Goal: Task Accomplishment & Management: Use online tool/utility

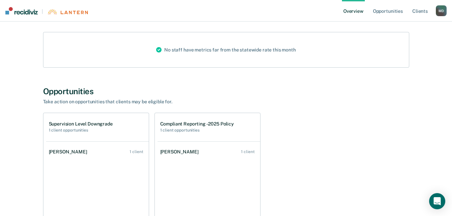
scroll to position [153, 0]
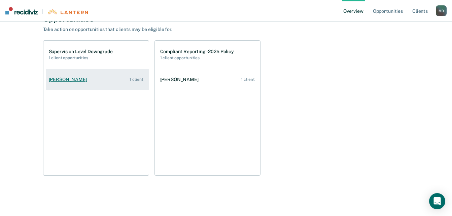
click at [87, 81] on link "[PERSON_NAME] 1 client" at bounding box center [97, 79] width 103 height 19
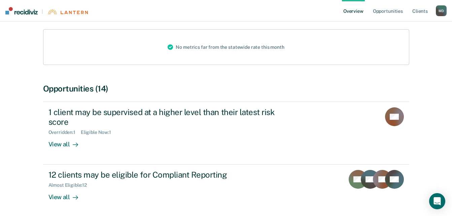
scroll to position [101, 0]
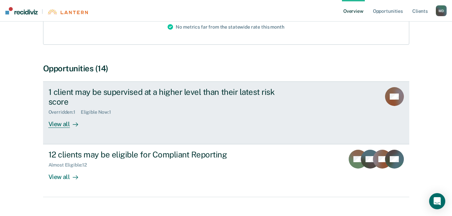
click at [58, 128] on link "1 client may be supervised at a higher level than their latest risk score Overr…" at bounding box center [226, 112] width 366 height 63
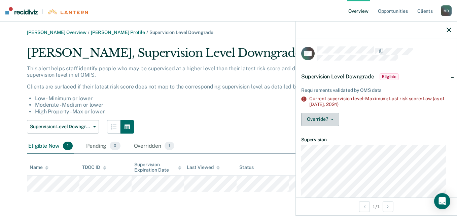
click at [324, 119] on button "Override?" at bounding box center [320, 119] width 38 height 13
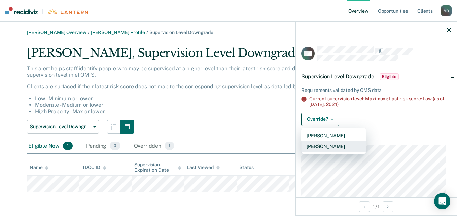
click at [344, 147] on button "[PERSON_NAME]" at bounding box center [333, 146] width 65 height 11
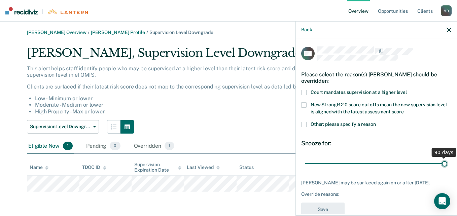
type input "90"
click at [447, 157] on input "range" at bounding box center [376, 163] width 142 height 12
click at [395, 130] on div "Other: please specify a reason" at bounding box center [376, 128] width 150 height 12
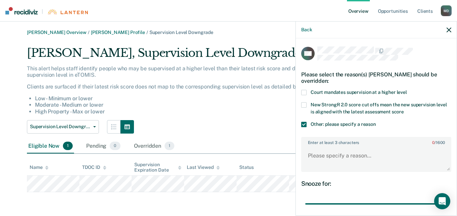
click at [317, 92] on span "Court mandates supervision at a higher level" at bounding box center [358, 91] width 96 height 5
click at [304, 122] on span at bounding box center [303, 124] width 5 height 5
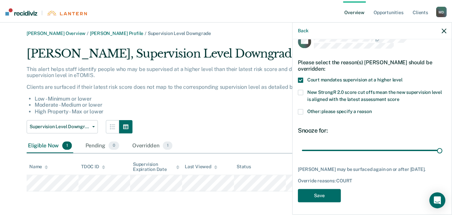
scroll to position [19, 0]
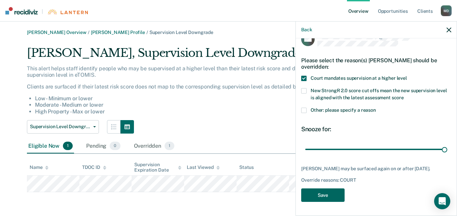
click at [316, 196] on button "Save" at bounding box center [322, 195] width 43 height 14
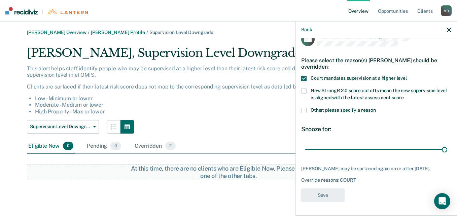
click at [209, 121] on div "Supervision Level Downgrade Compliant Reporting - 2025 Policy Supervision Level…" at bounding box center [198, 126] width 343 height 13
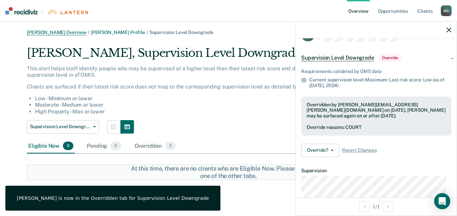
click at [74, 32] on link "[PERSON_NAME] Overview" at bounding box center [57, 33] width 60 height 6
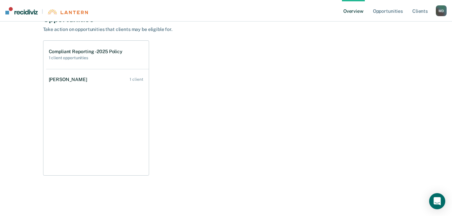
scroll to position [120, 0]
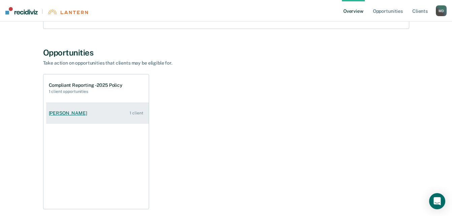
click at [114, 117] on link "[PERSON_NAME] 1 client" at bounding box center [97, 113] width 103 height 19
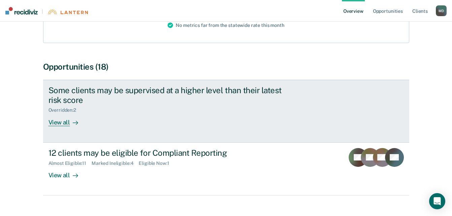
scroll to position [117, 0]
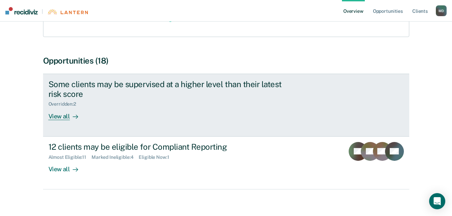
click at [64, 110] on div "View all" at bounding box center [67, 113] width 38 height 13
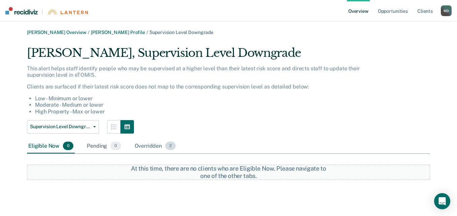
click at [154, 144] on div "Overridden 2" at bounding box center [155, 146] width 44 height 15
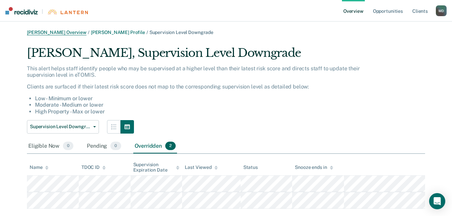
click at [68, 32] on link "[PERSON_NAME] Overview" at bounding box center [57, 33] width 60 height 6
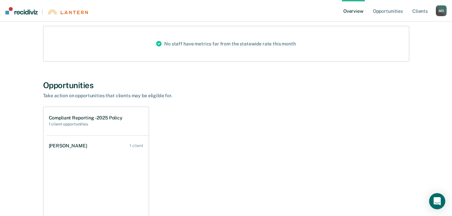
scroll to position [101, 0]
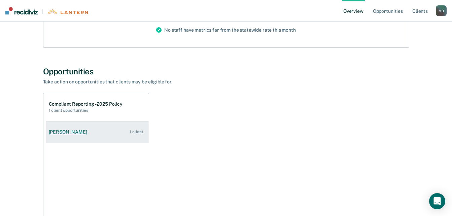
click at [83, 132] on link "[PERSON_NAME] 1 client" at bounding box center [97, 131] width 103 height 19
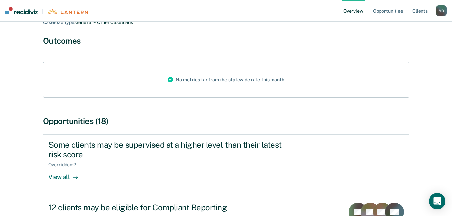
scroll to position [117, 0]
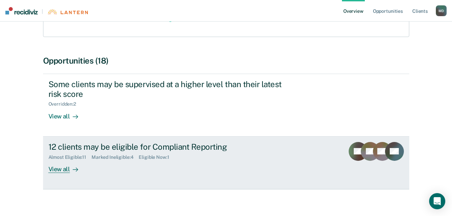
click at [63, 160] on div "View all" at bounding box center [67, 166] width 38 height 13
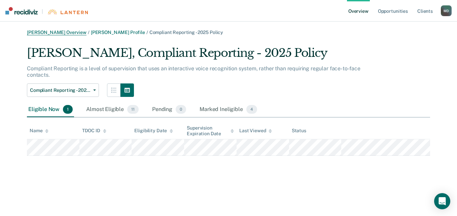
click at [66, 31] on link "[PERSON_NAME] Overview" at bounding box center [57, 33] width 60 height 6
